Goal: Information Seeking & Learning: Learn about a topic

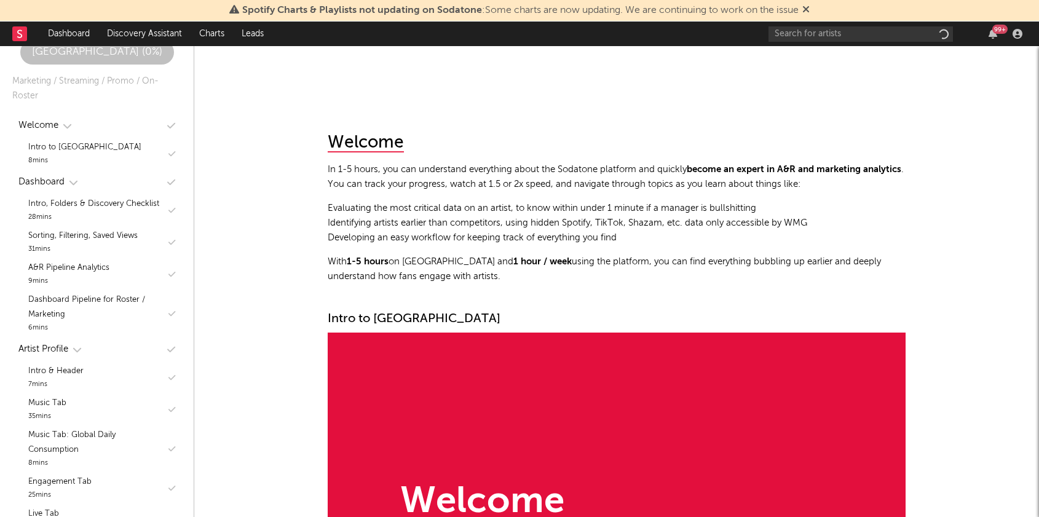
click at [870, 16] on div "Spotify Charts & Playlists not updating on Sodatone : Some charts are now updat…" at bounding box center [519, 11] width 1039 height 22
click at [859, 37] on input "text" at bounding box center [860, 33] width 184 height 15
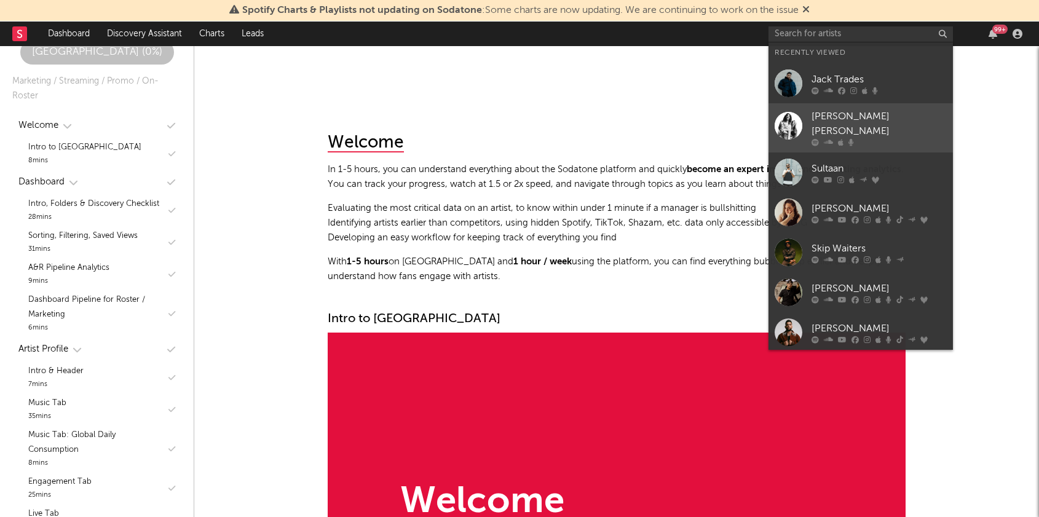
click at [836, 117] on div "[PERSON_NAME] [PERSON_NAME]" at bounding box center [878, 123] width 135 height 29
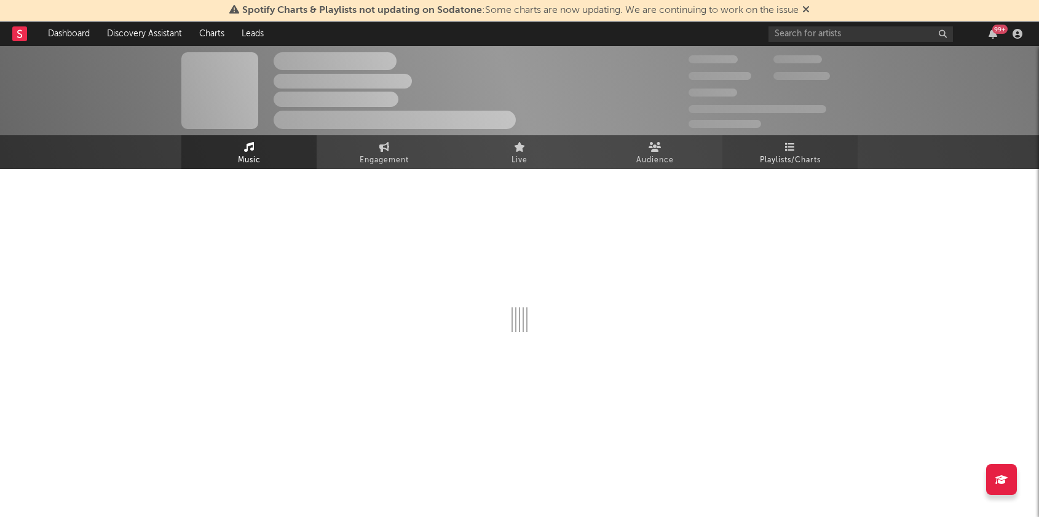
click at [769, 152] on link "Playlists/Charts" at bounding box center [789, 152] width 135 height 34
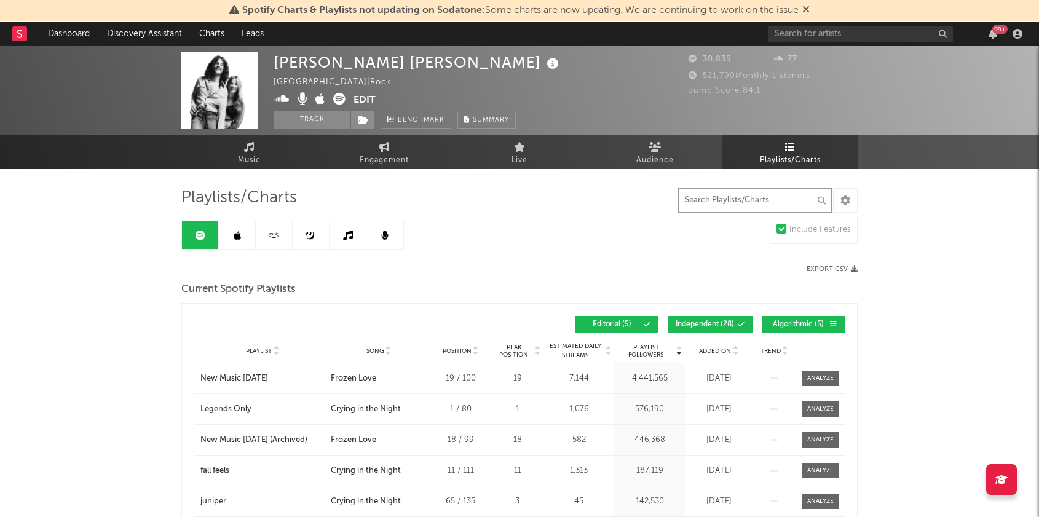
click at [722, 199] on input "text" at bounding box center [755, 200] width 154 height 25
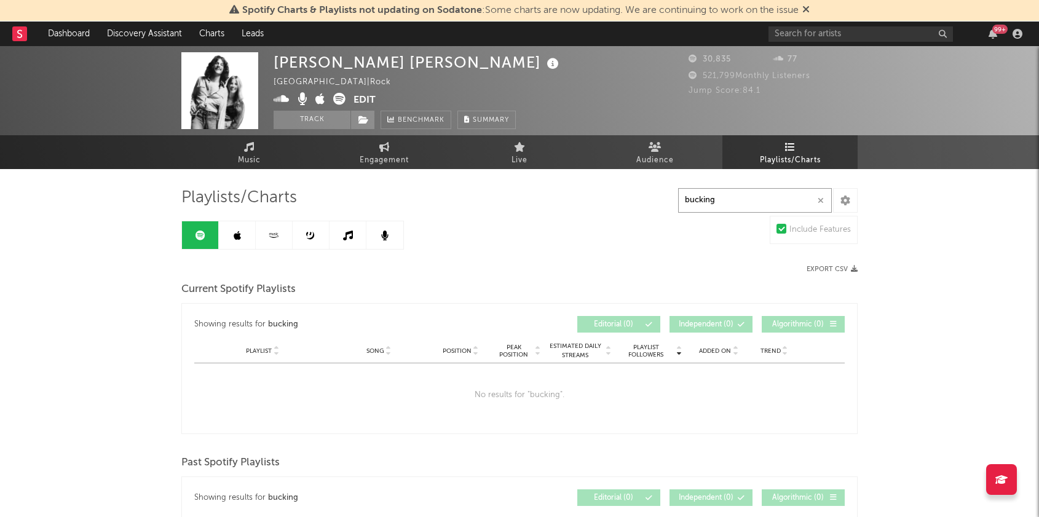
click at [722, 199] on input "bucking" at bounding box center [755, 200] width 154 height 25
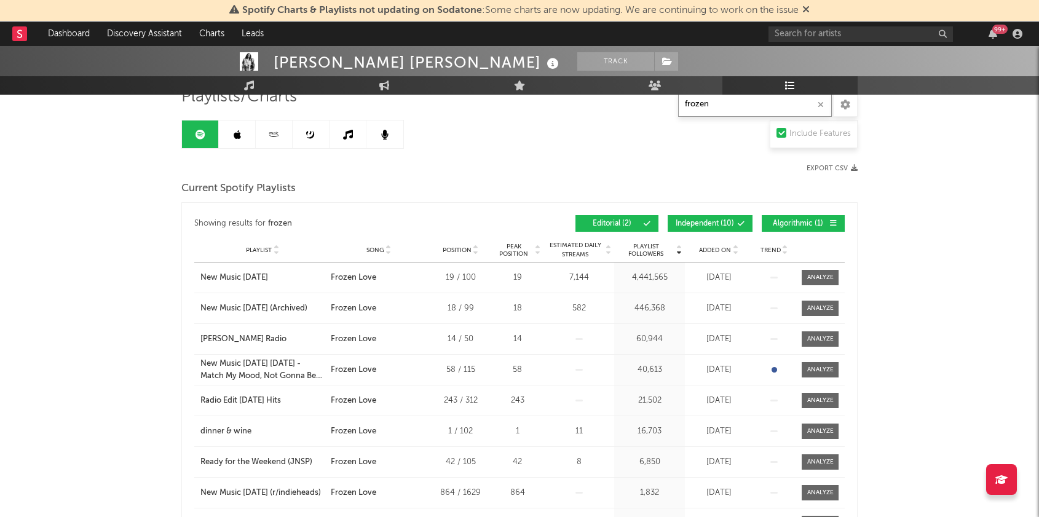
scroll to position [103, 0]
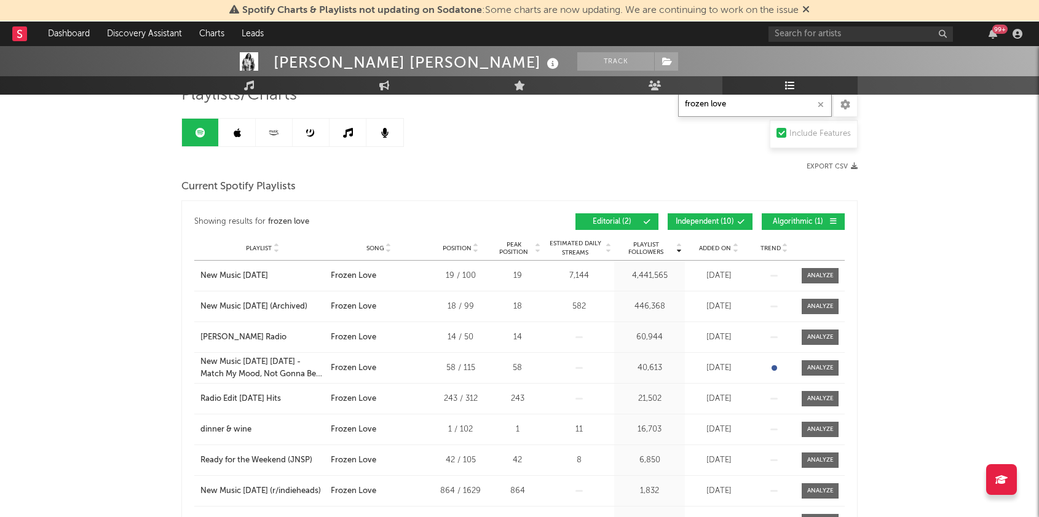
type input "frozen love"
click at [707, 251] on span "Added On" at bounding box center [715, 248] width 32 height 7
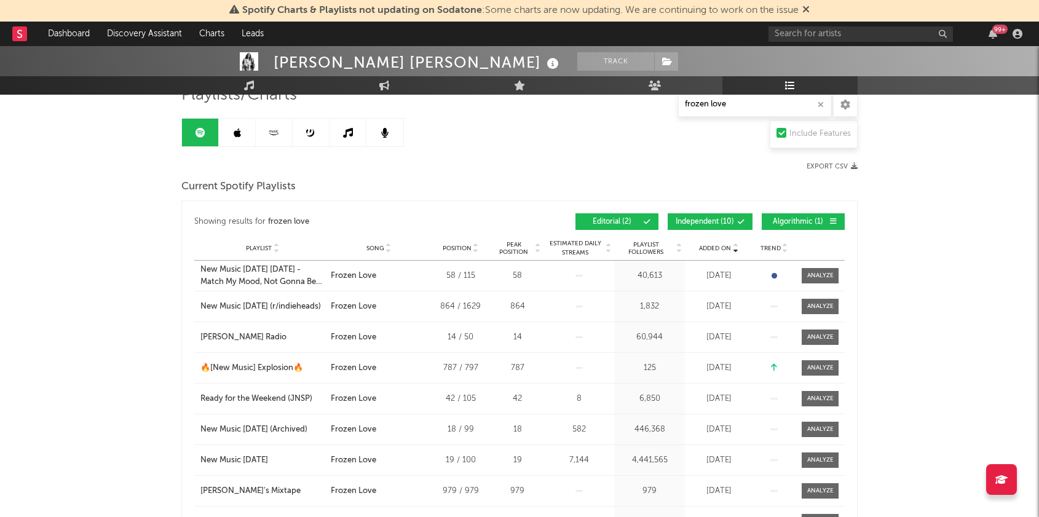
scroll to position [178, 0]
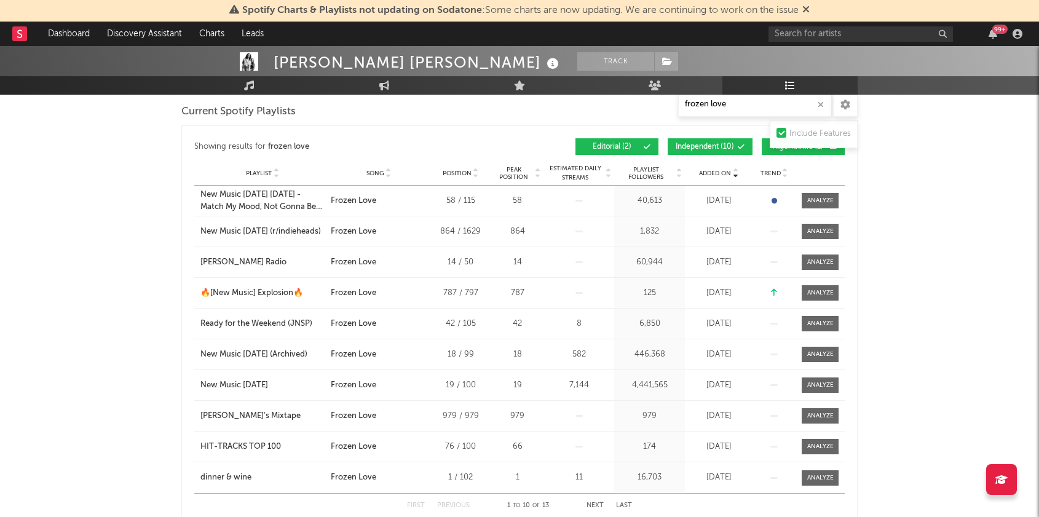
click at [762, 154] on button "Algorithmic ( 1 )" at bounding box center [802, 146] width 83 height 17
click at [734, 147] on button "Independent ( 10 )" at bounding box center [709, 146] width 85 height 17
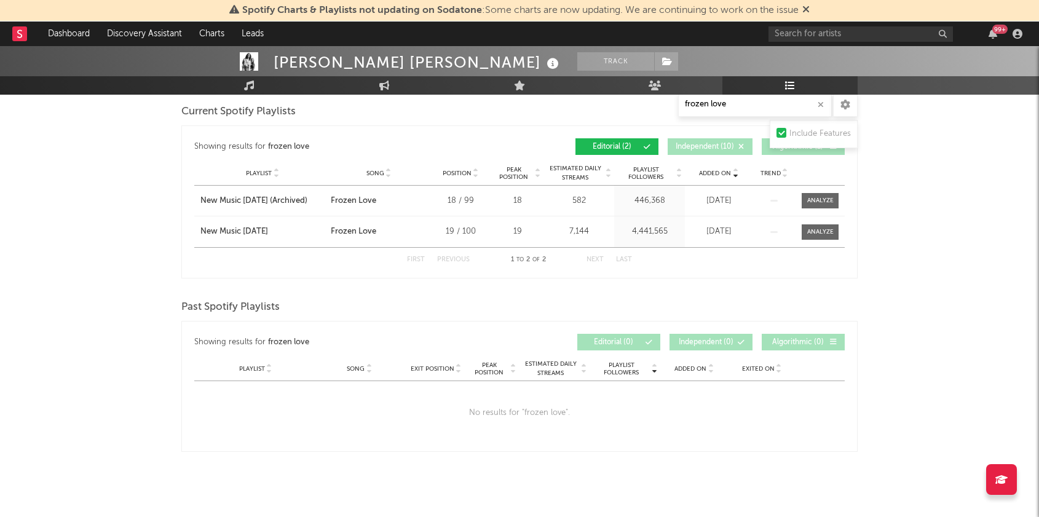
scroll to position [186, 0]
